Goal: Use online tool/utility: Utilize a website feature to perform a specific function

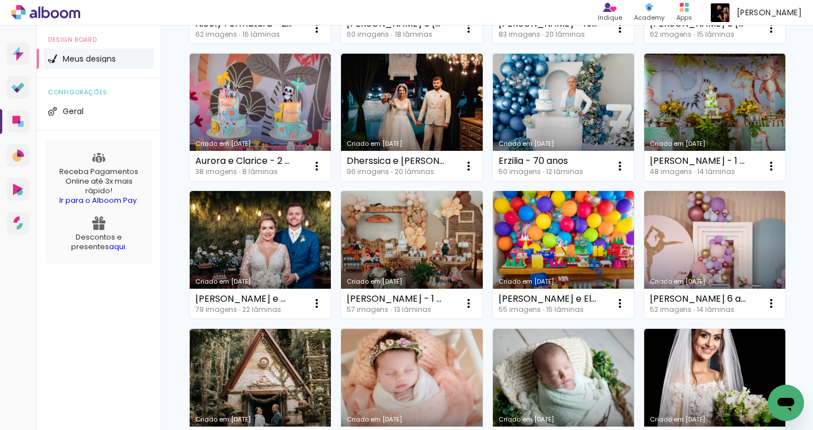
scroll to position [507, 0]
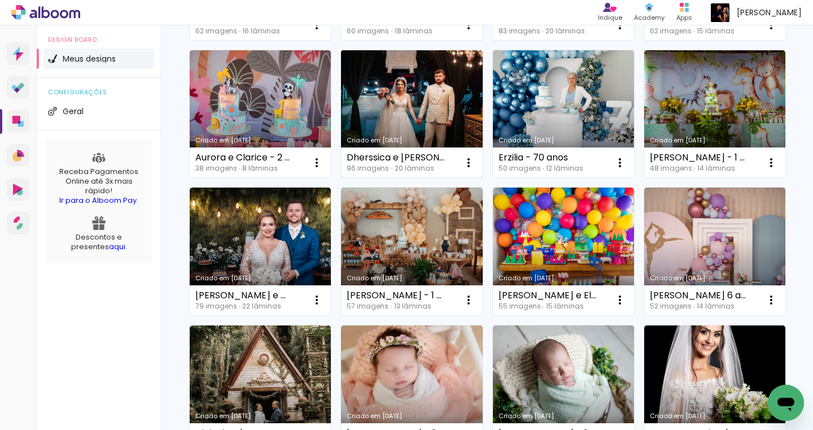
click at [403, 178] on link "Criado em [DATE]" at bounding box center [411, 114] width 141 height 128
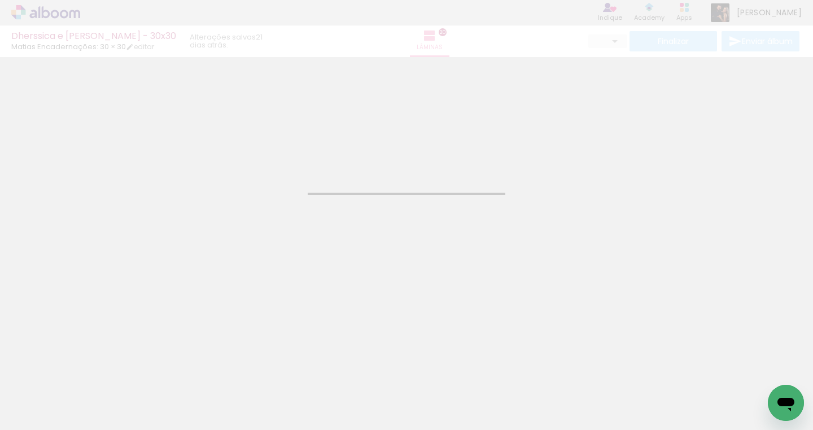
type input "JPG"
type input "Alta, 300 DPI"
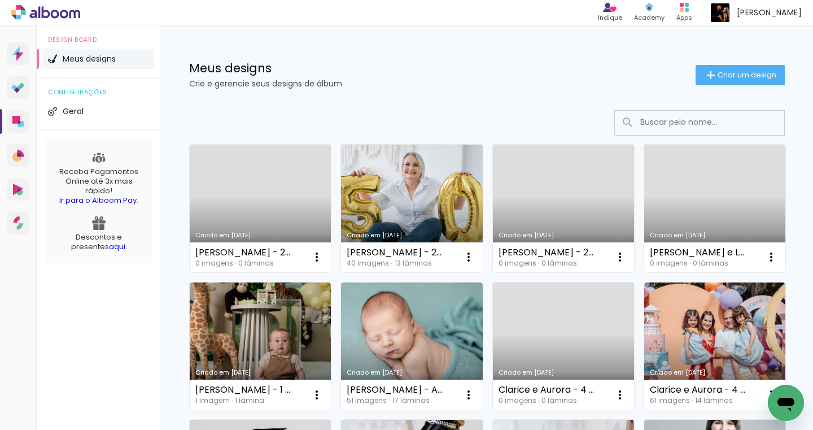
click at [390, 204] on link "Criado em [DATE]" at bounding box center [411, 209] width 141 height 128
